Goal: Task Accomplishment & Management: Complete application form

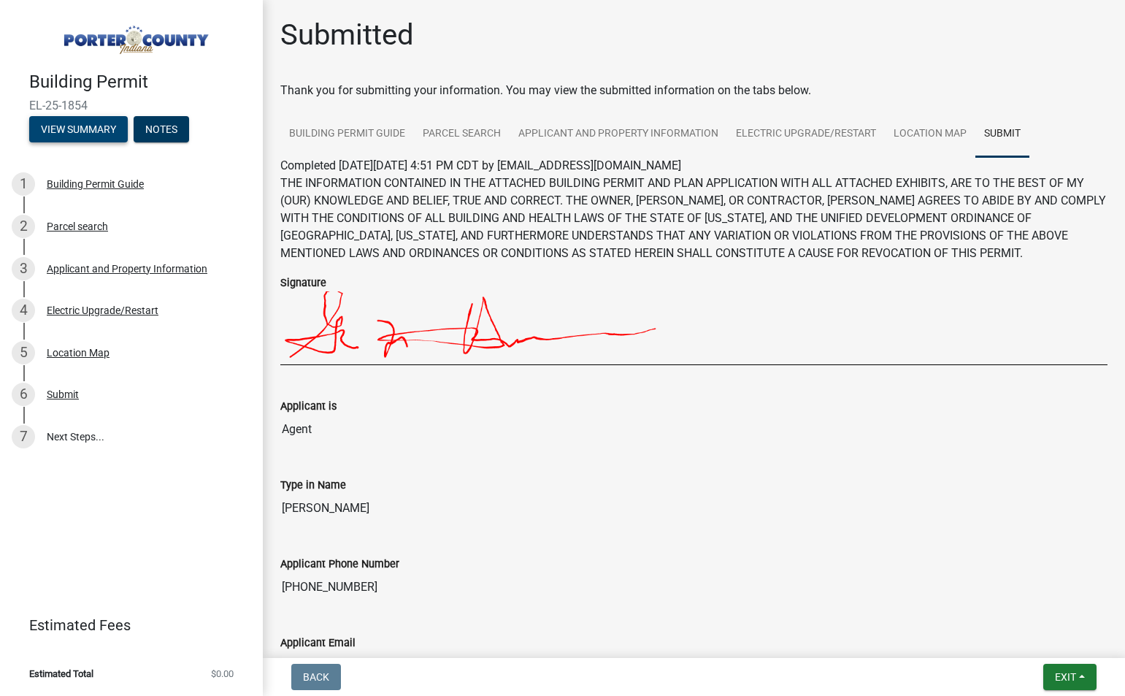
click at [88, 129] on button "View Summary" at bounding box center [78, 129] width 99 height 26
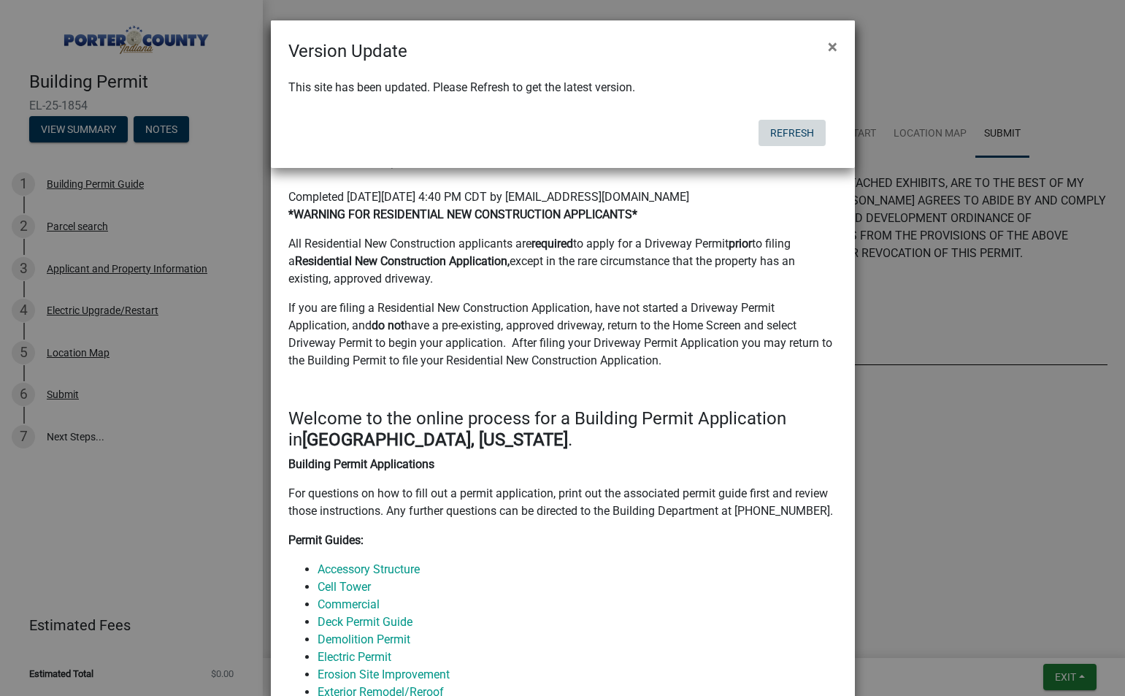
click at [800, 131] on button "Refresh" at bounding box center [792, 133] width 67 height 26
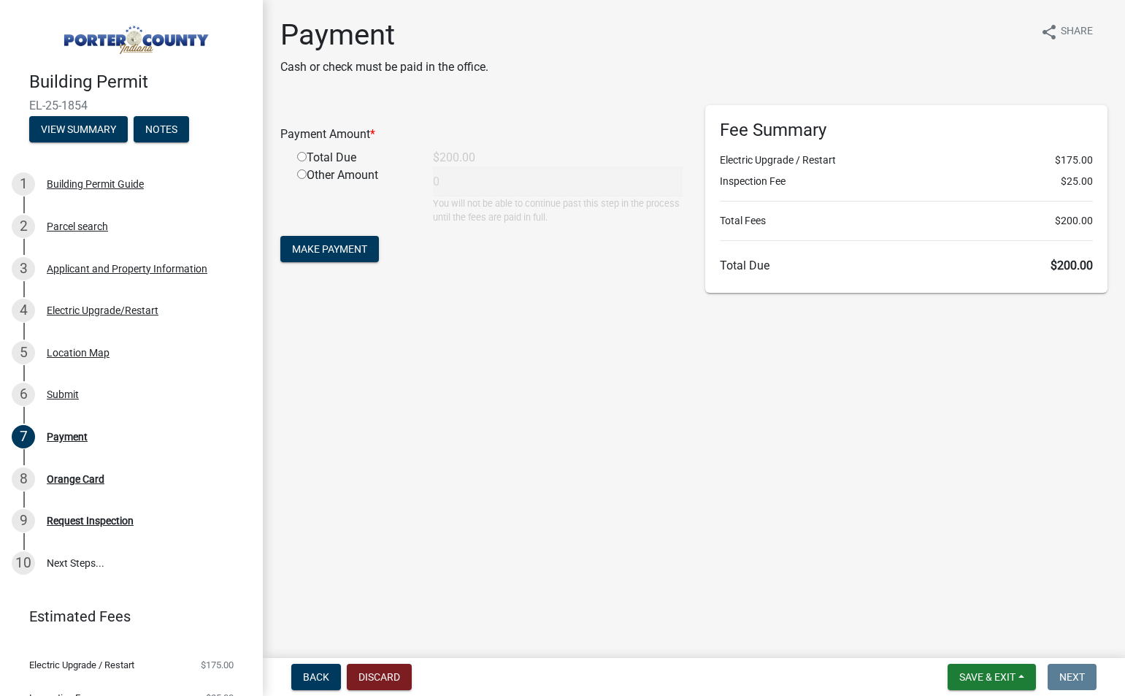
click at [329, 159] on div "Total Due" at bounding box center [354, 158] width 136 height 18
click at [296, 154] on div "Total Due" at bounding box center [354, 158] width 136 height 18
click at [302, 156] on input "radio" at bounding box center [301, 156] width 9 height 9
radio input "true"
type input "200"
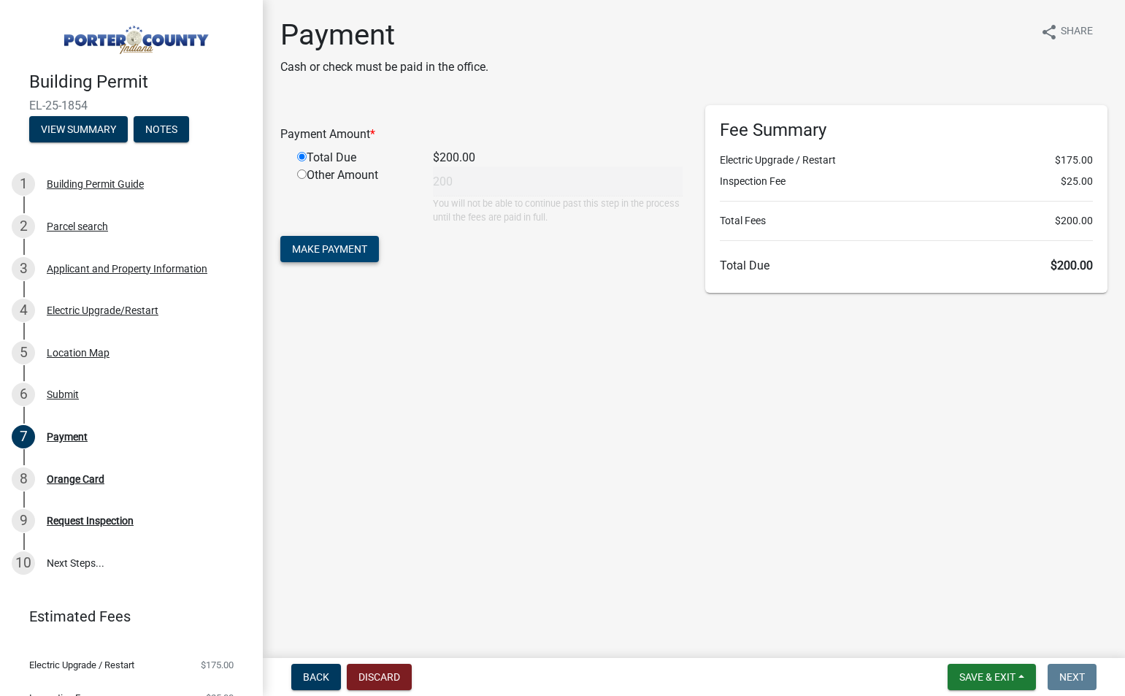
click at [338, 247] on span "Make Payment" at bounding box center [329, 249] width 75 height 12
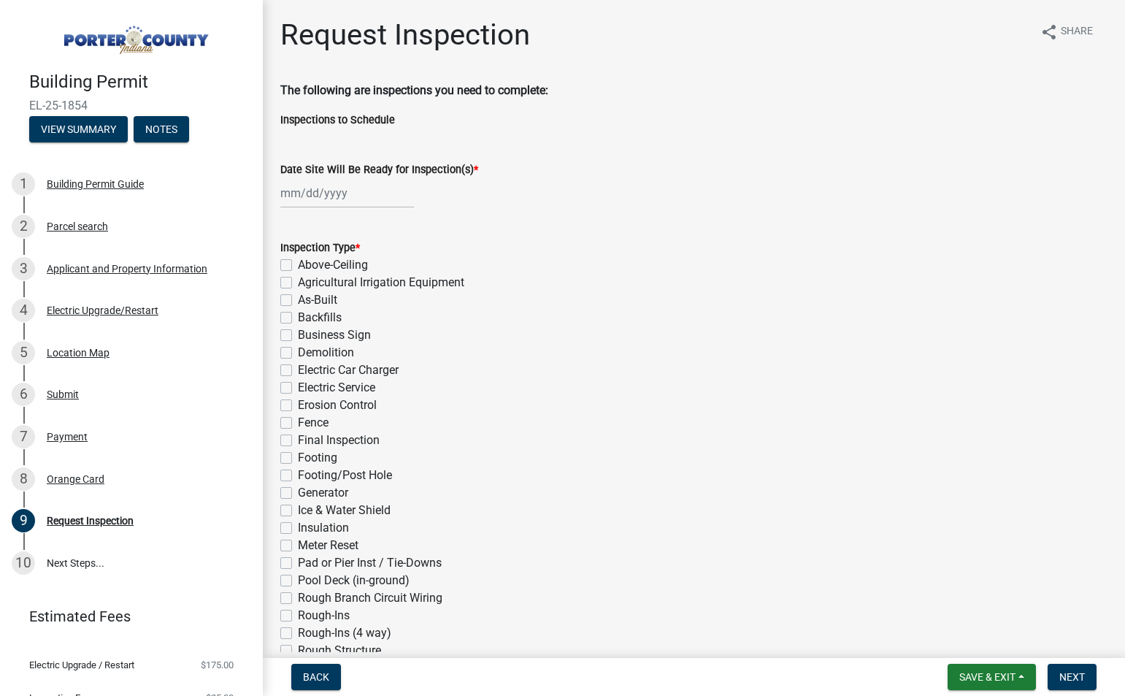
click at [643, 414] on div "Fence" at bounding box center [693, 423] width 827 height 18
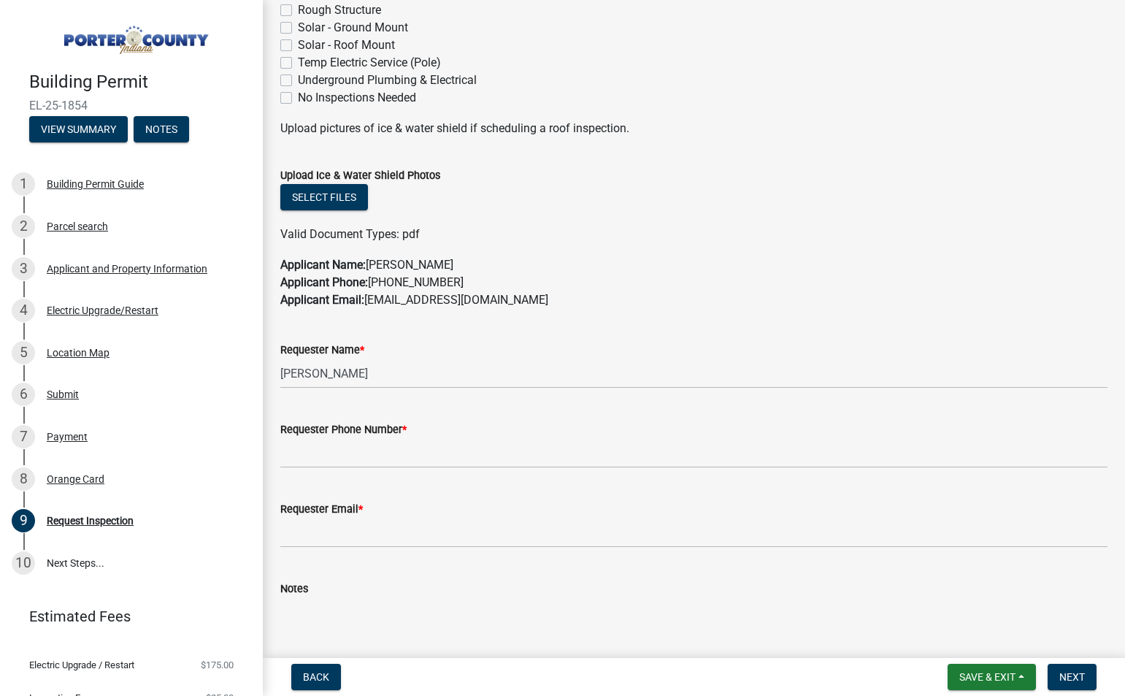
scroll to position [657, 0]
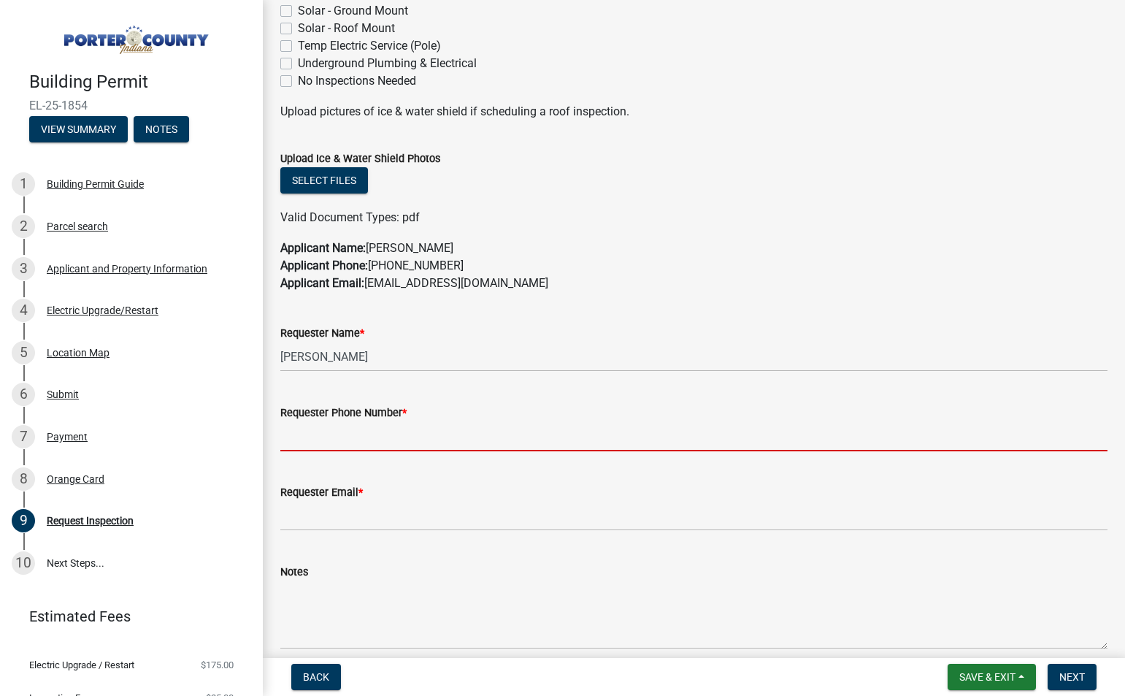
click at [441, 440] on input "Requester Phone Number *" at bounding box center [693, 436] width 827 height 30
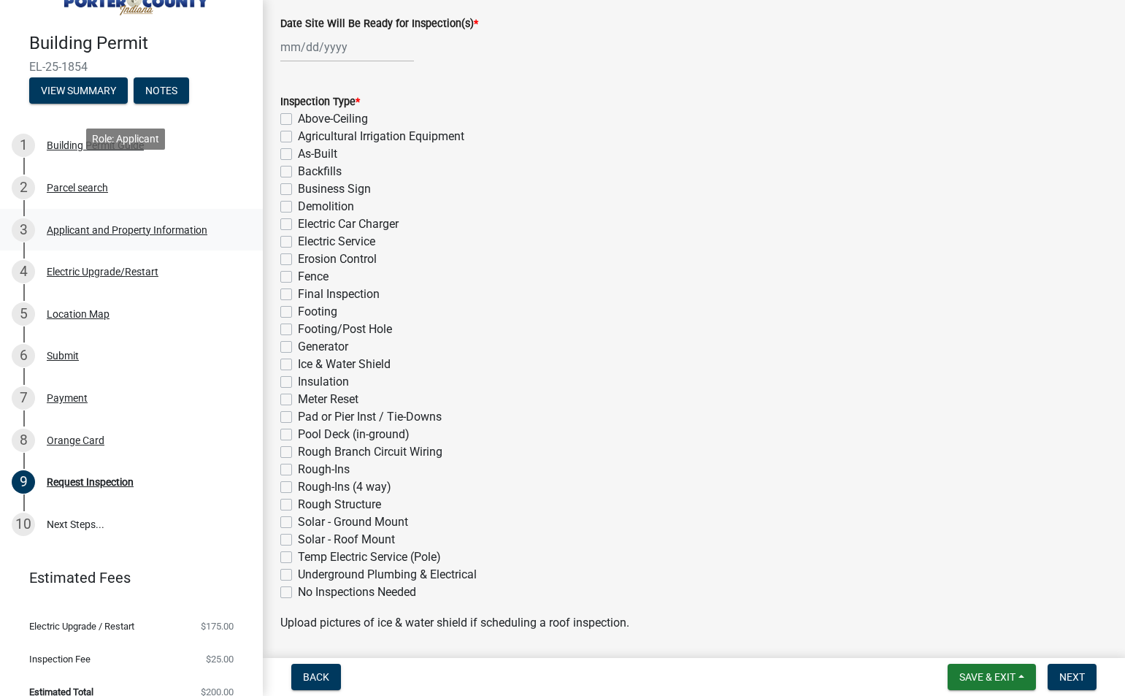
scroll to position [55, 0]
